Goal: Transaction & Acquisition: Purchase product/service

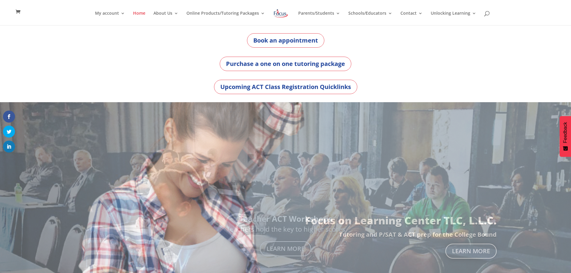
click at [226, 39] on link "Online Products for Sale" at bounding box center [223, 42] width 60 height 20
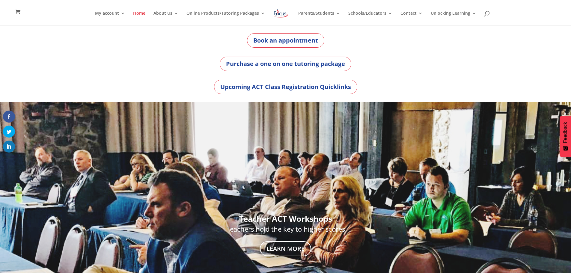
click at [289, 37] on link "Online ACT Products for Students" at bounding box center [295, 42] width 60 height 20
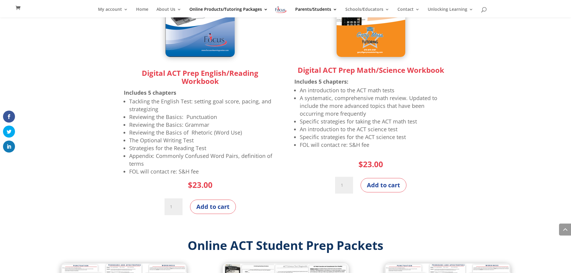
scroll to position [648, 0]
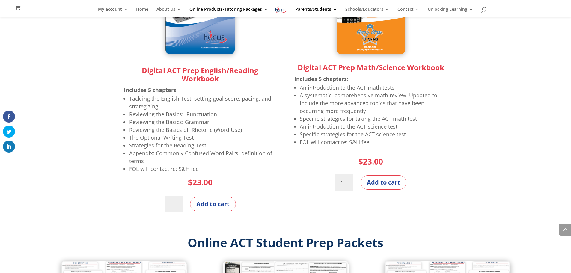
click at [338, 184] on input "1" at bounding box center [344, 182] width 18 height 17
type input "40"
click at [379, 176] on button "Add to cart" at bounding box center [384, 182] width 46 height 14
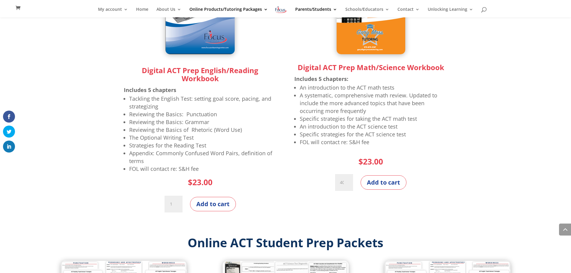
click at [383, 182] on button "Add to cart" at bounding box center [384, 182] width 46 height 14
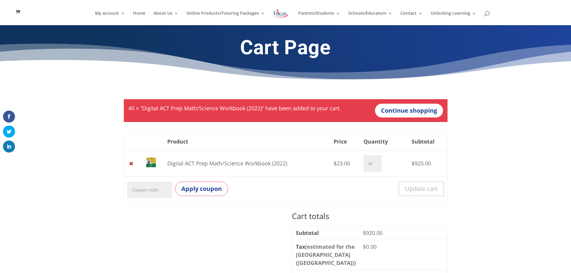
click at [133, 165] on link "×" at bounding box center [131, 164] width 8 height 8
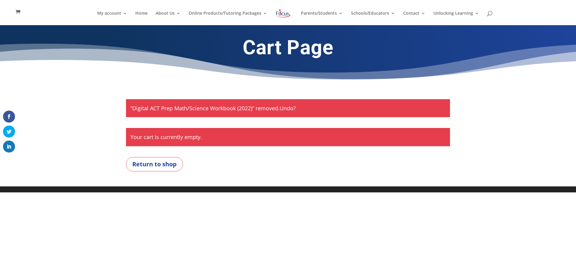
click at [152, 169] on link "Return to shop" at bounding box center [154, 164] width 57 height 14
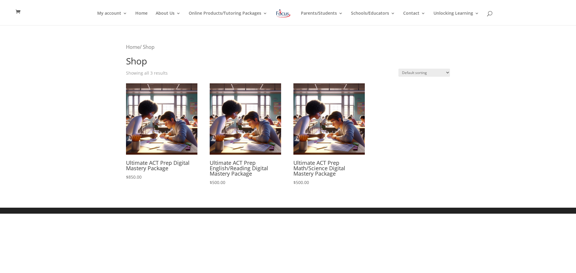
click at [215, 13] on link "Online Products/Tutoring Packages" at bounding box center [228, 18] width 79 height 14
click at [292, 36] on link "Online ACT Products for Students" at bounding box center [297, 42] width 60 height 20
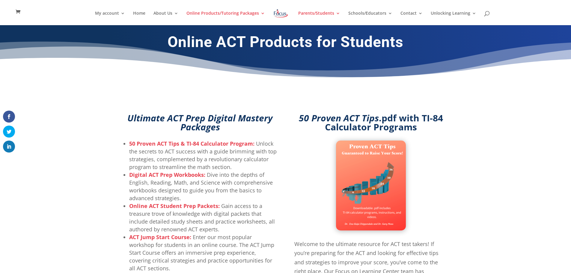
click at [287, 62] on link "Online ACT Products for Educators" at bounding box center [295, 62] width 60 height 20
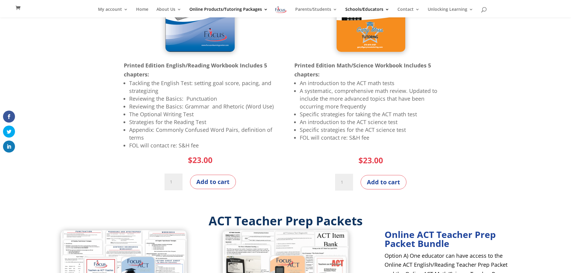
scroll to position [144, 0]
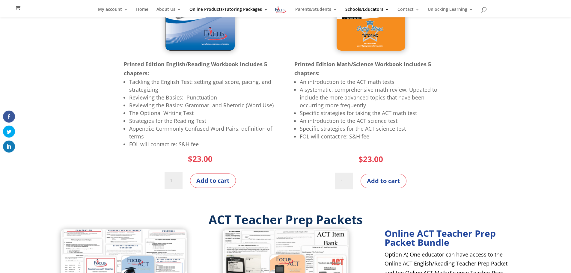
click at [340, 185] on input "1" at bounding box center [344, 181] width 18 height 17
click at [343, 182] on input "1" at bounding box center [344, 181] width 18 height 17
type input "40"
click at [376, 181] on button "Add to cart" at bounding box center [384, 181] width 46 height 14
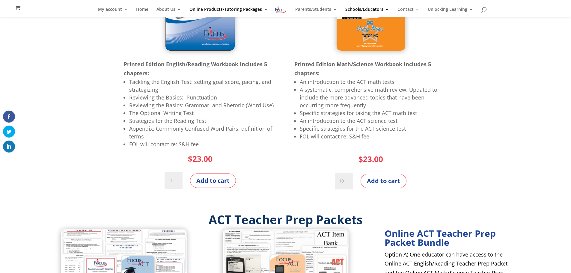
scroll to position [0, 0]
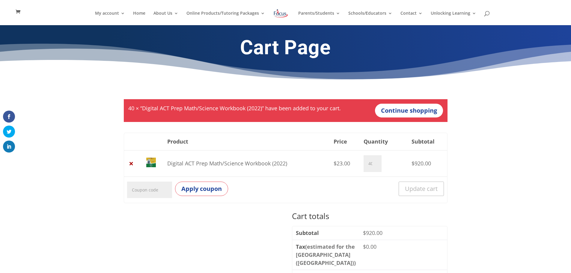
click at [132, 166] on link "×" at bounding box center [131, 164] width 8 height 8
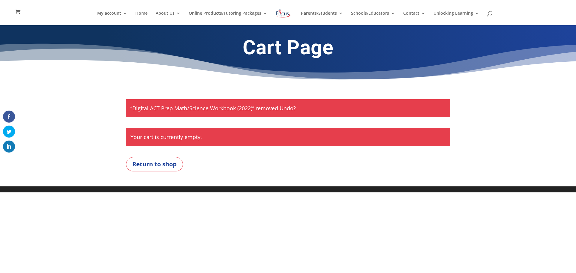
click at [225, 13] on link "Online Products/Tutoring Packages" at bounding box center [228, 18] width 79 height 14
click at [292, 62] on link "Online ACT Products for Educators" at bounding box center [297, 62] width 60 height 20
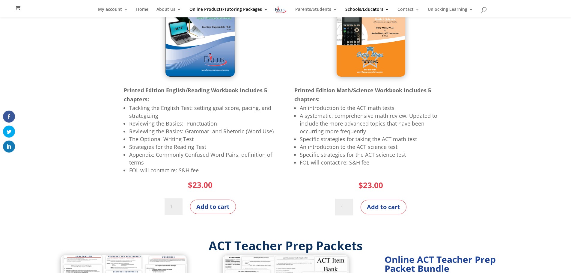
scroll to position [120, 0]
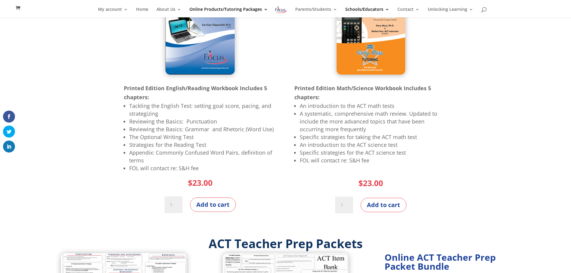
click at [374, 207] on button "Add to cart" at bounding box center [384, 205] width 46 height 14
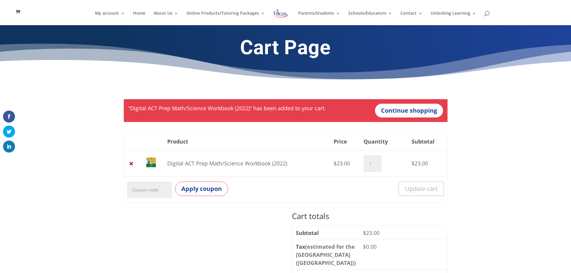
click at [217, 9] on div "My account My account Account details My Courses Home About Us About FOL The FO…" at bounding box center [285, 12] width 553 height 25
click at [217, 12] on link "Online Products/Tutoring Packages" at bounding box center [226, 18] width 79 height 14
click at [286, 60] on link "Online ACT Products for Educators" at bounding box center [295, 62] width 60 height 20
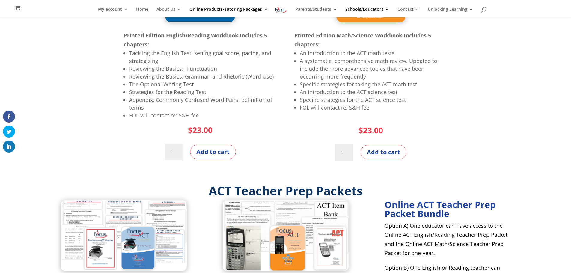
scroll to position [168, 0]
